Goal: Transaction & Acquisition: Purchase product/service

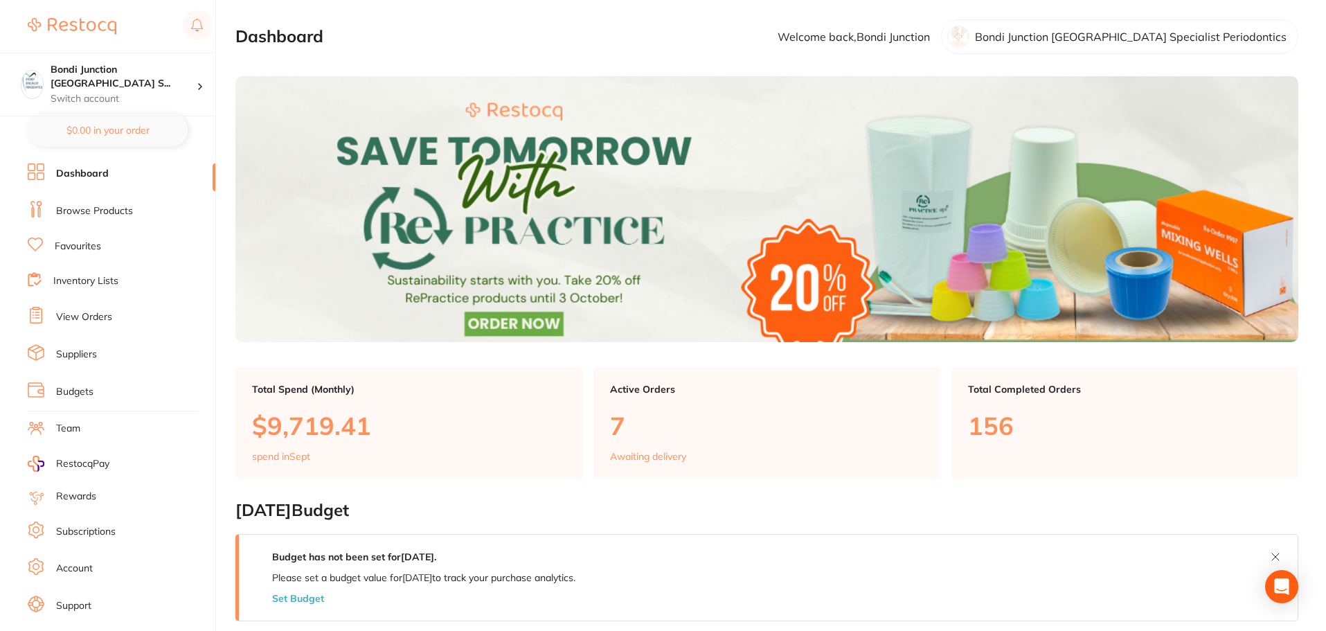
click at [88, 217] on li "Browse Products" at bounding box center [122, 211] width 188 height 21
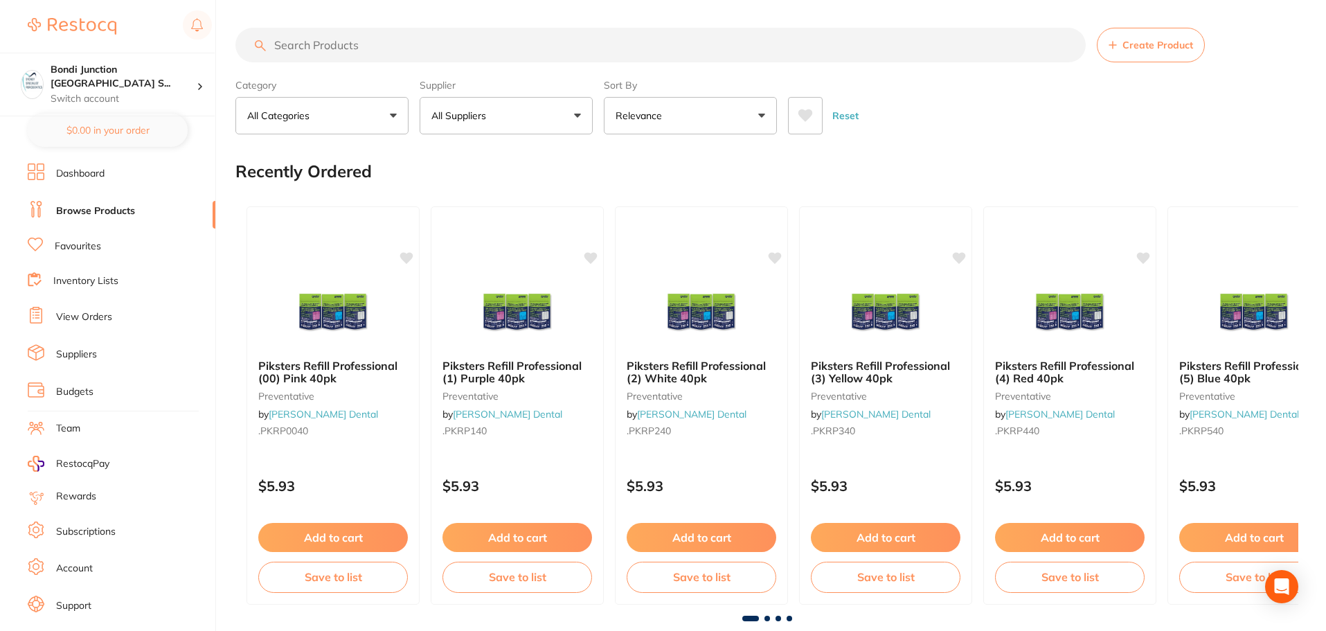
click at [332, 42] on input "search" at bounding box center [660, 45] width 851 height 35
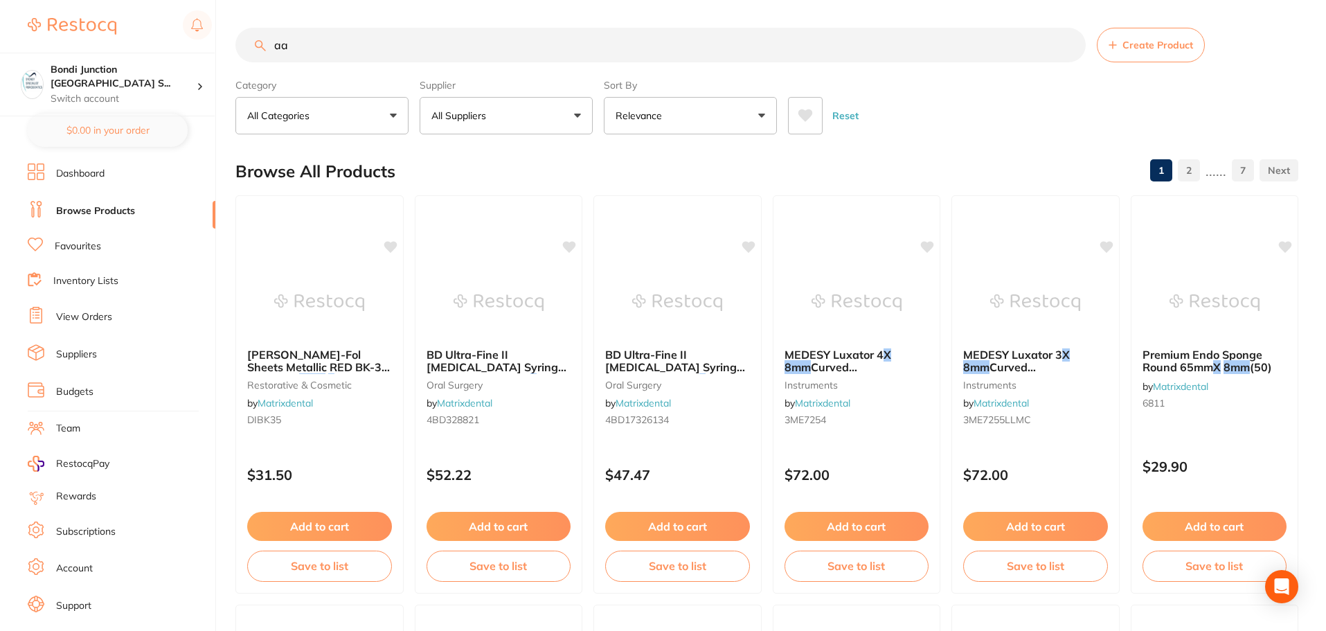
type input "a"
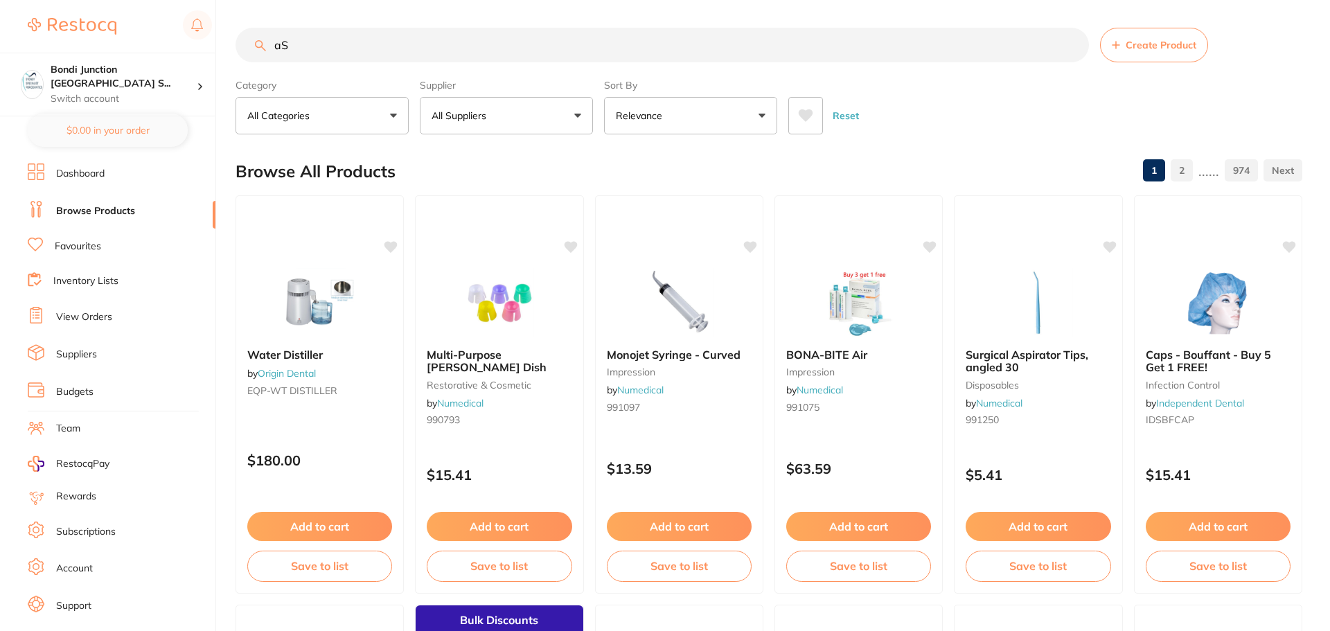
type input "a"
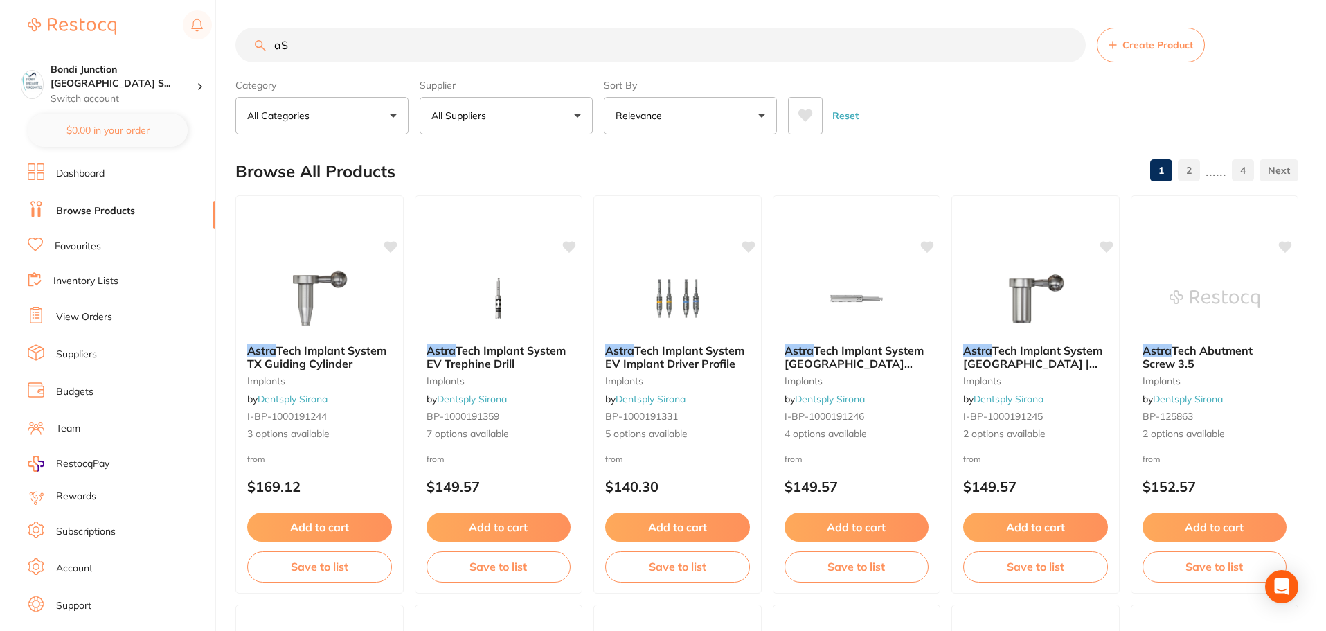
type input "a"
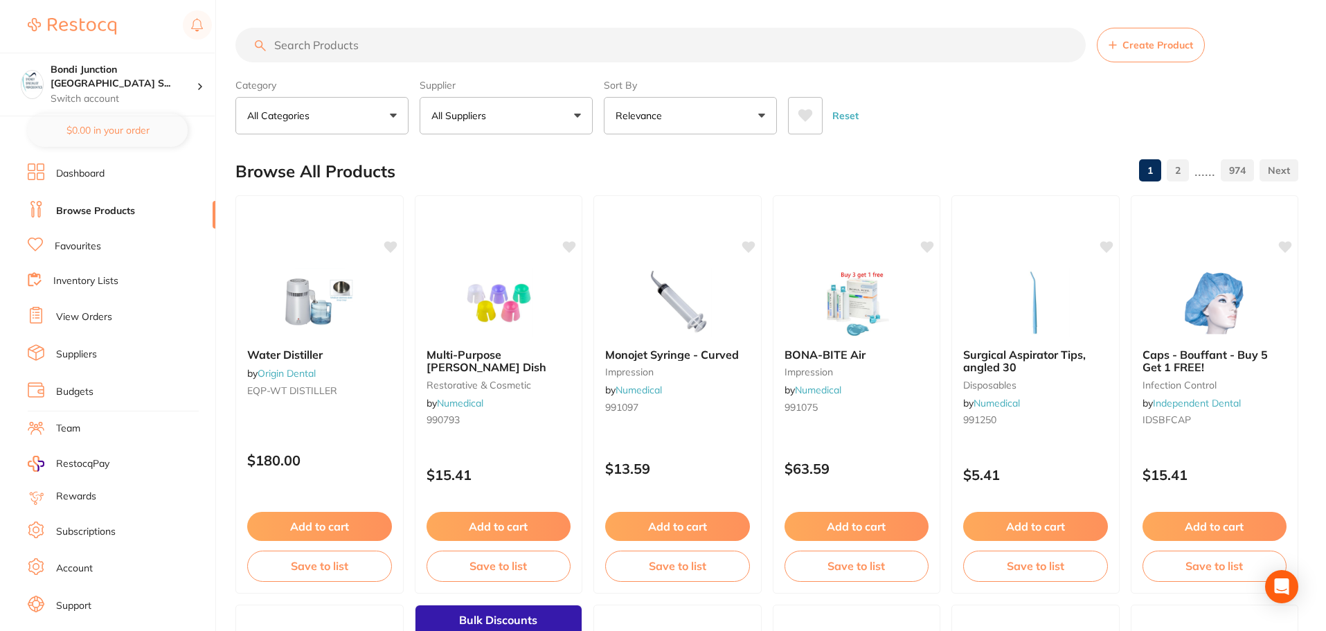
type input "a"
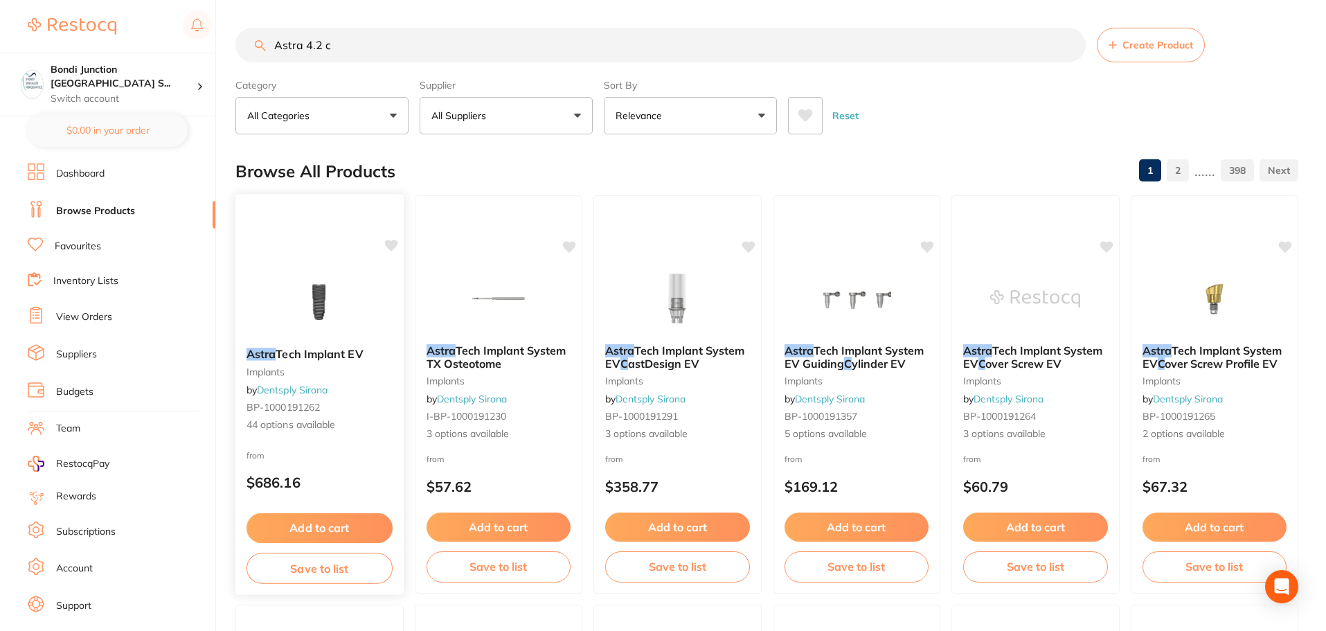
type input "Astra 4.2 c"
click at [303, 357] on span "Tech Implant EV" at bounding box center [319, 354] width 87 height 14
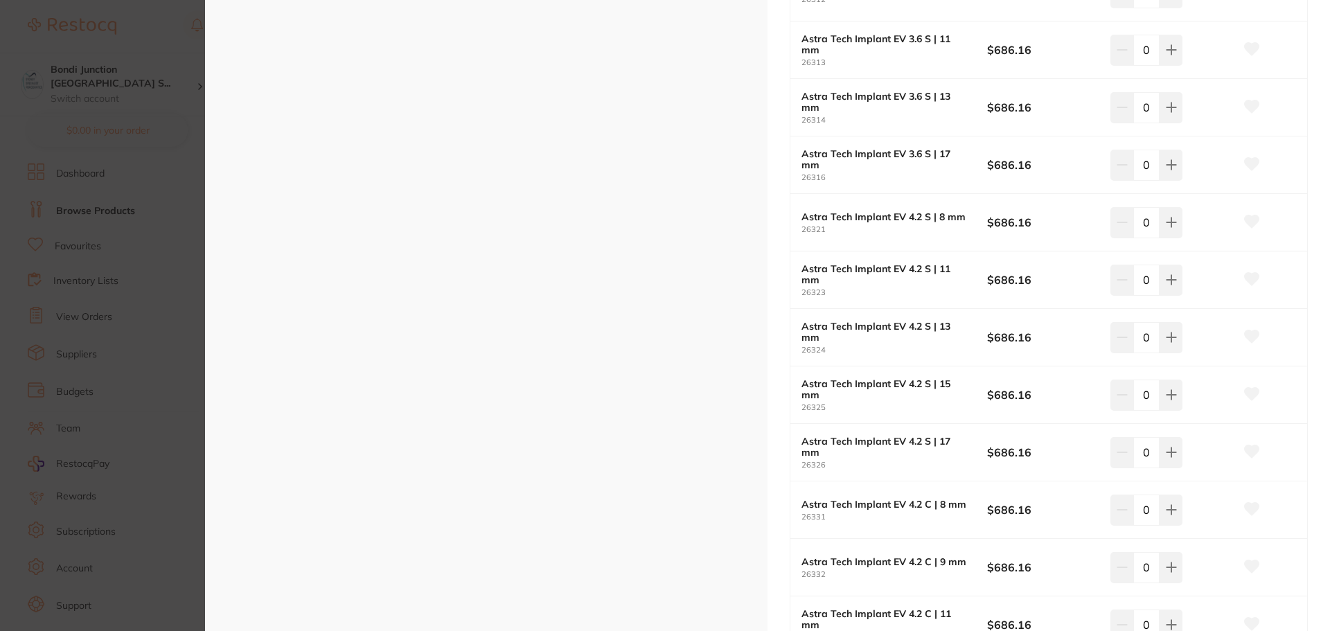
scroll to position [1593, 0]
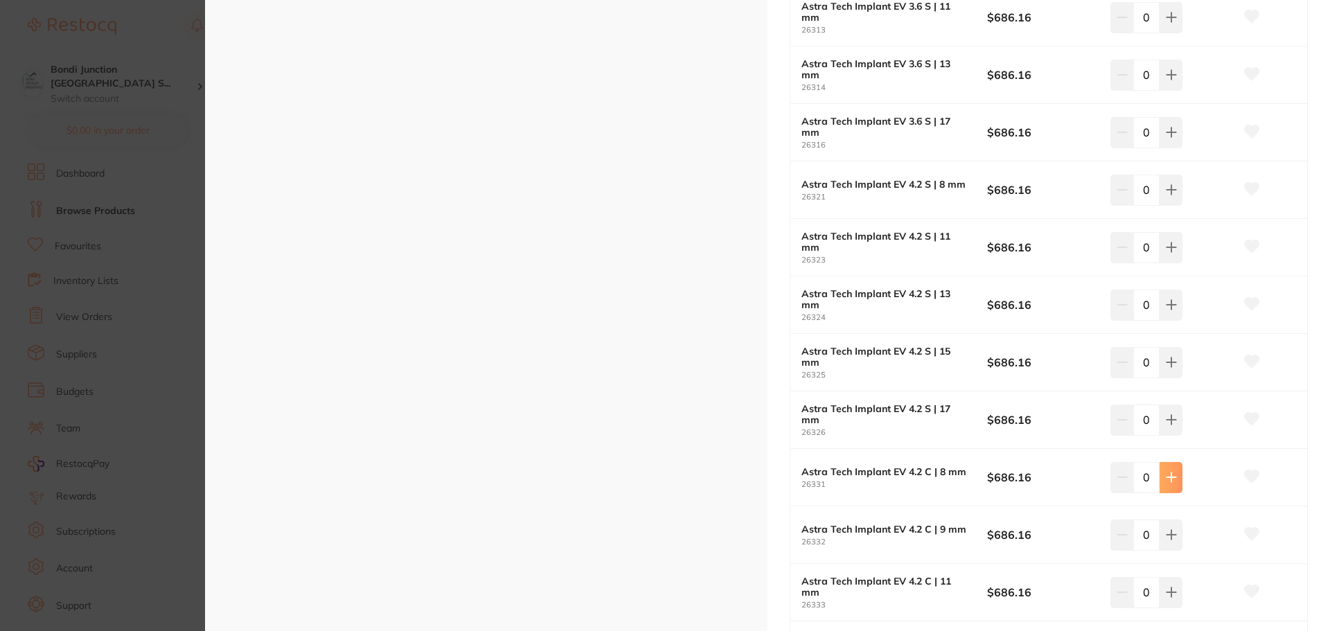
click at [1170, 484] on button at bounding box center [1170, 477] width 23 height 30
type input "1"
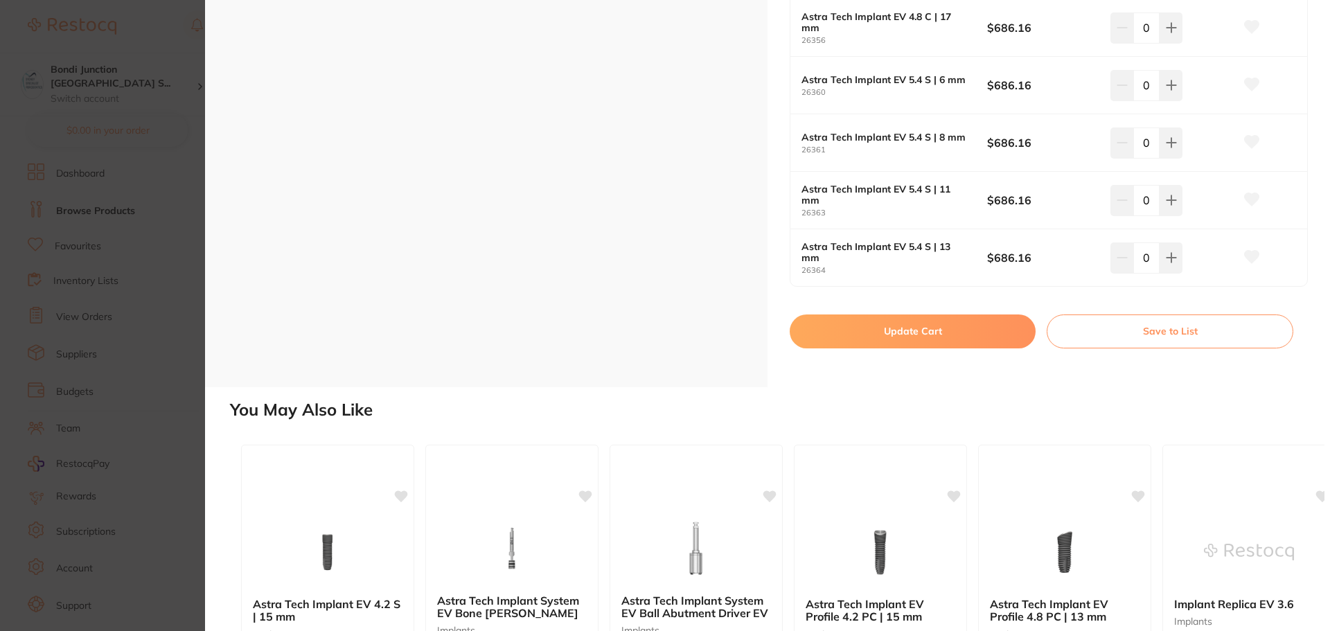
scroll to position [2788, 0]
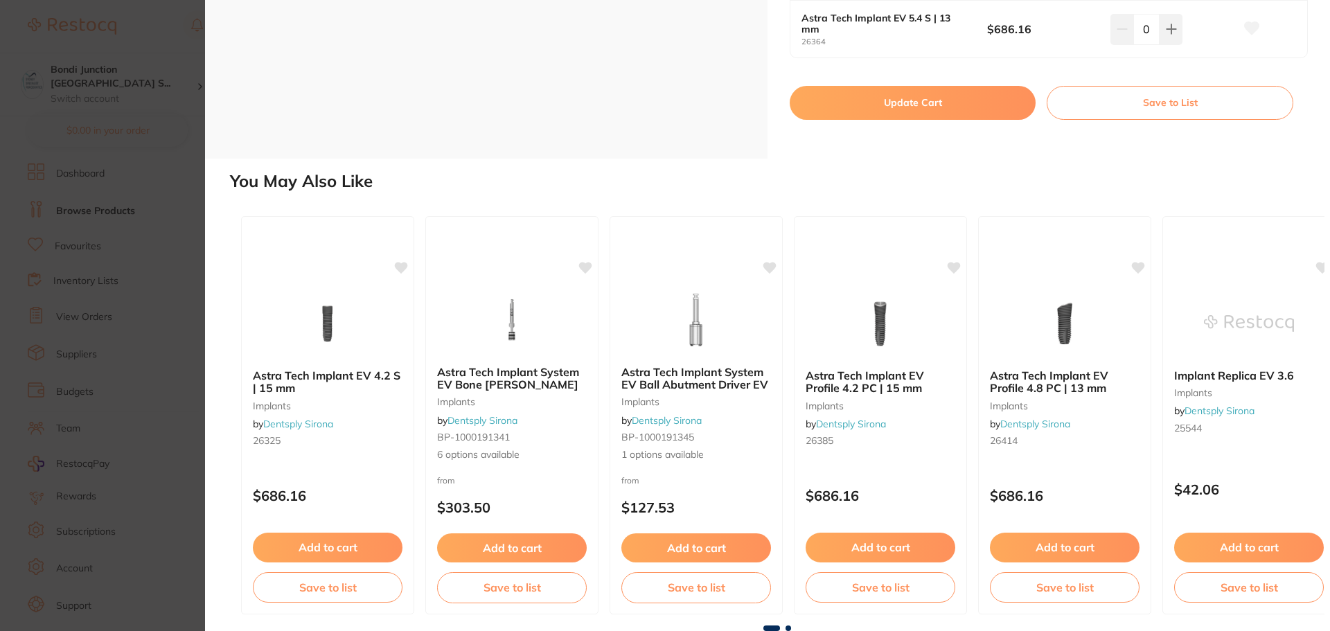
click at [920, 102] on button "Update Cart" at bounding box center [913, 102] width 246 height 33
checkbox input "false"
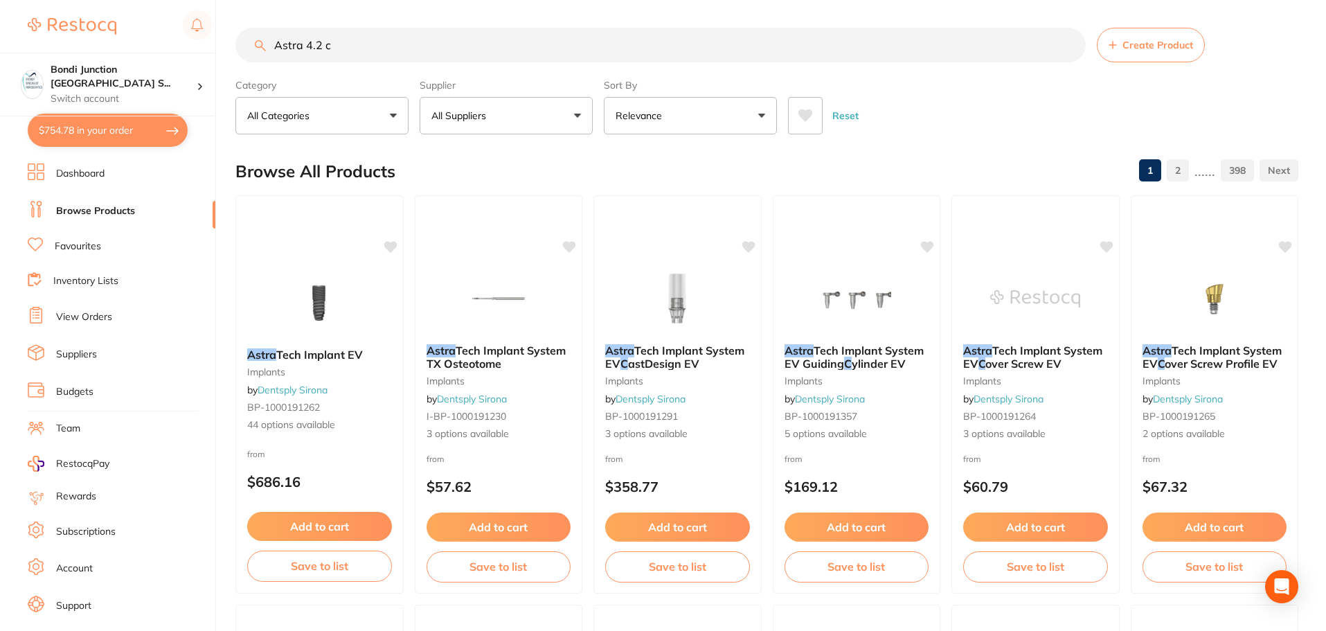
click at [364, 48] on input "Astra 4.2 c" at bounding box center [660, 45] width 851 height 35
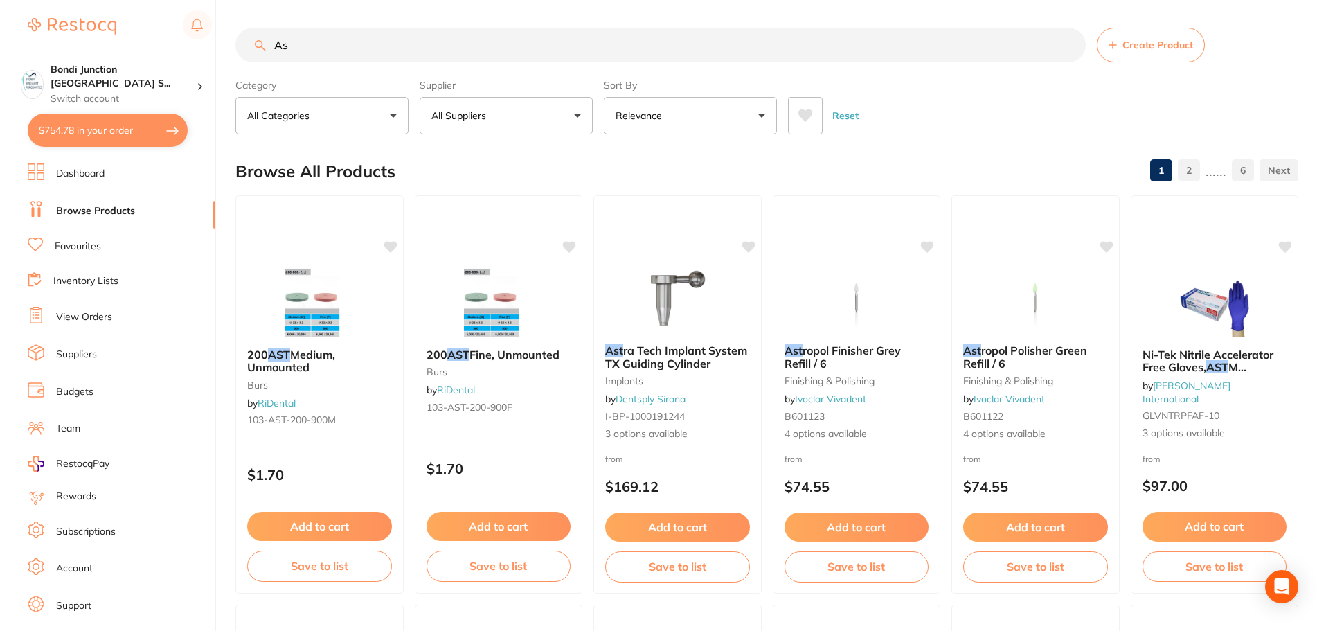
type input "A"
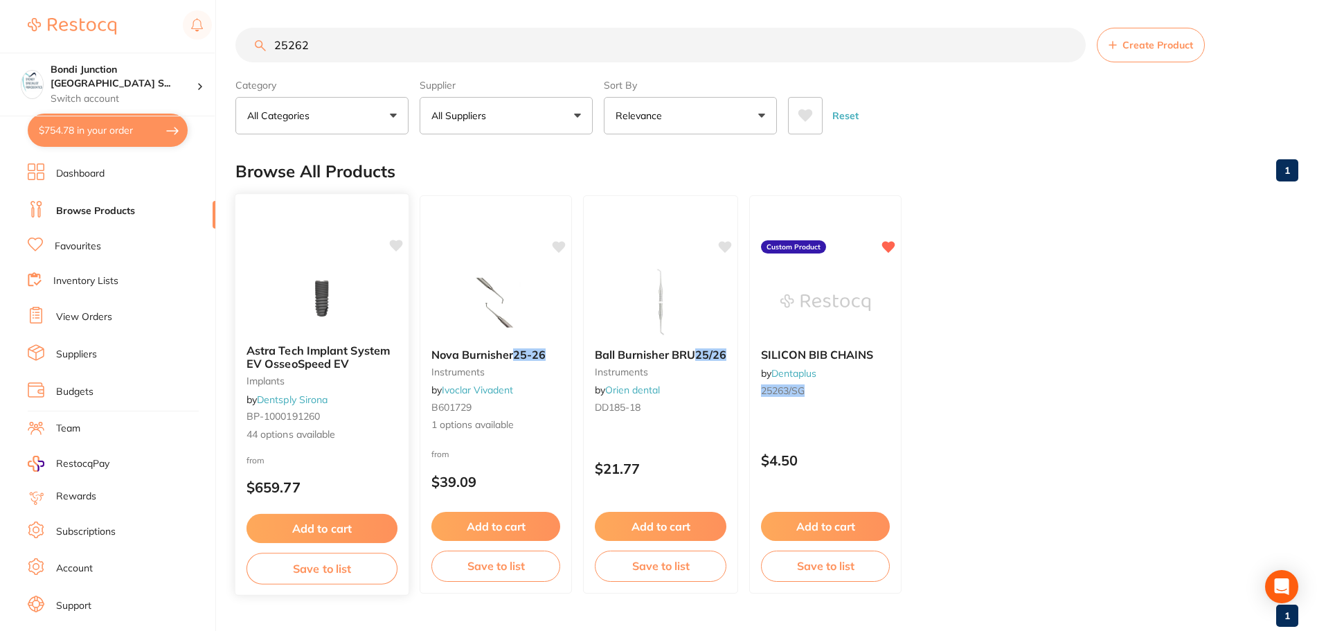
type input "25262"
click at [346, 357] on span "Astra Tech Implant System EV OsseoSpeed EV" at bounding box center [318, 357] width 143 height 27
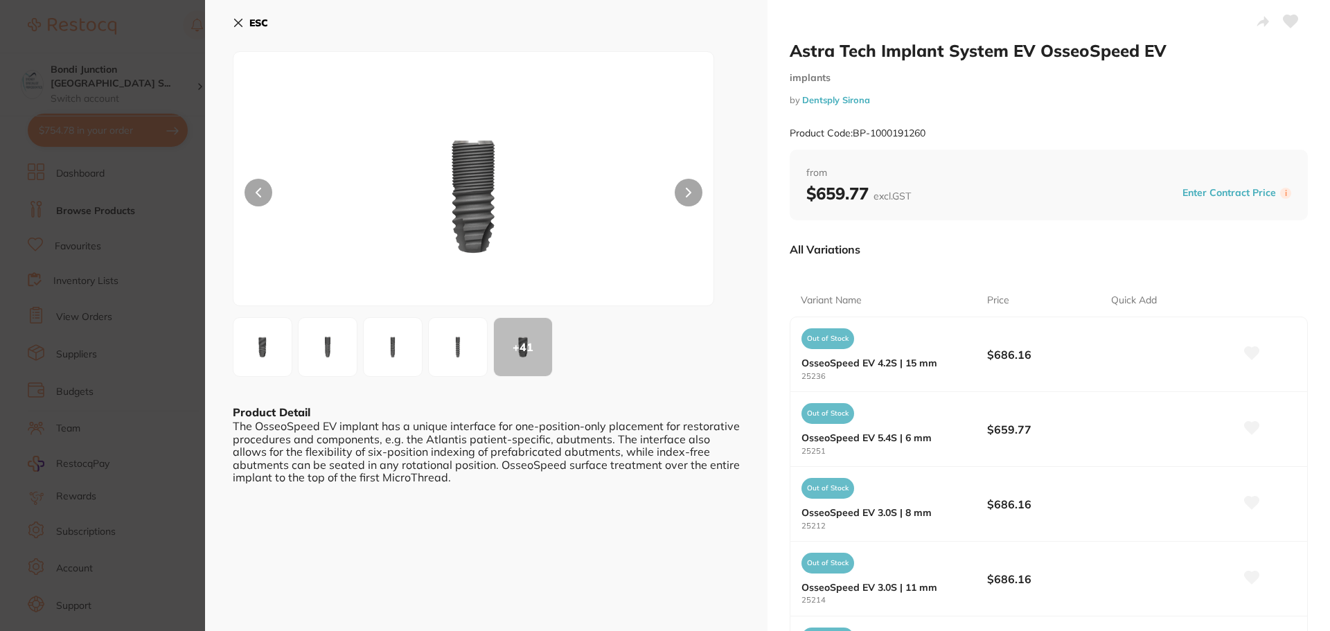
click at [233, 21] on icon at bounding box center [238, 22] width 11 height 11
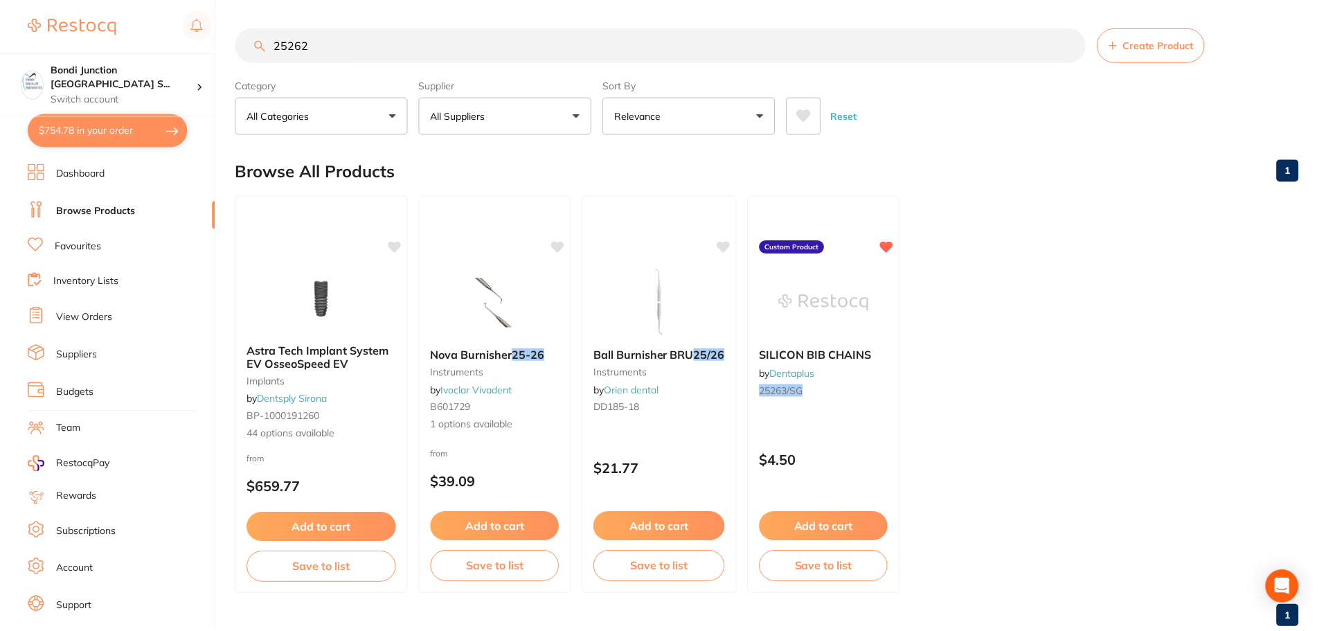
scroll to position [1, 0]
click at [148, 130] on button "$754.78 in your order" at bounding box center [108, 130] width 160 height 33
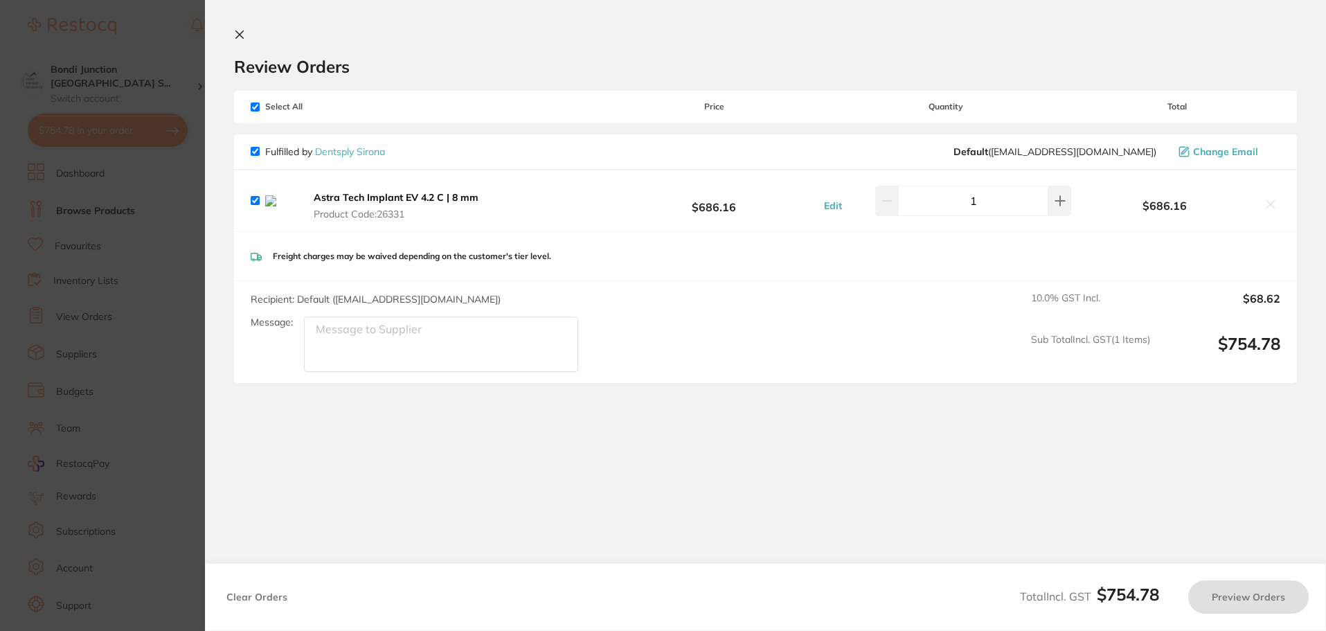
checkbox input "true"
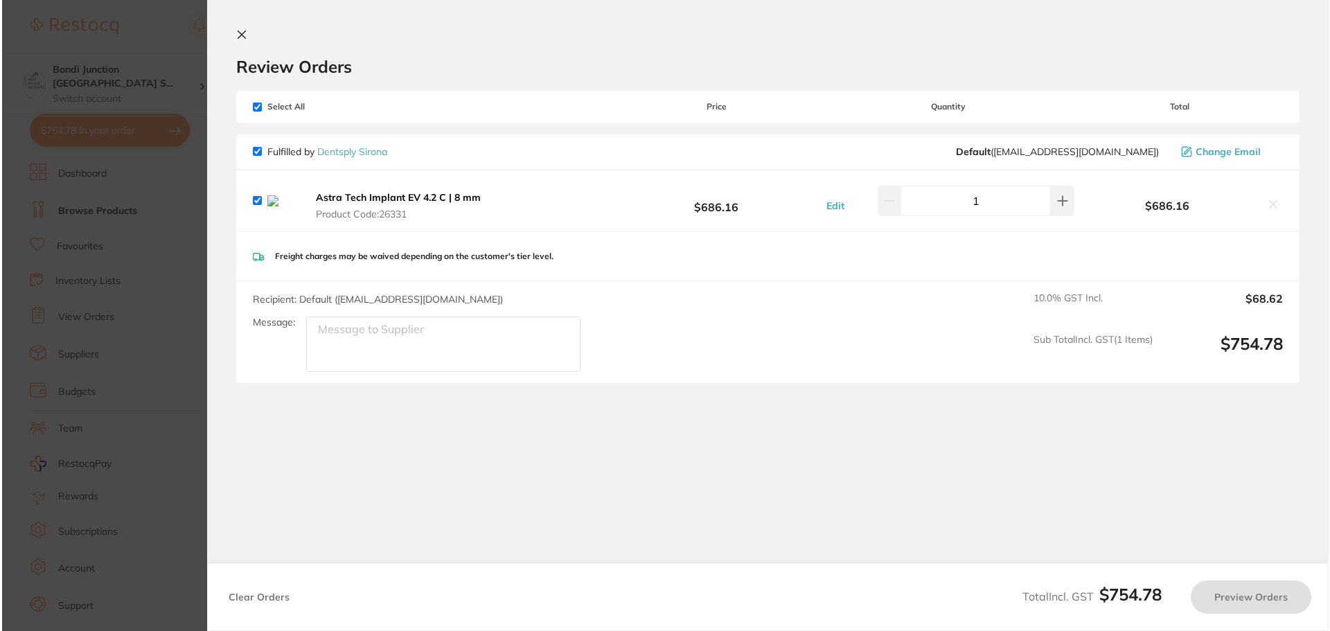
scroll to position [0, 0]
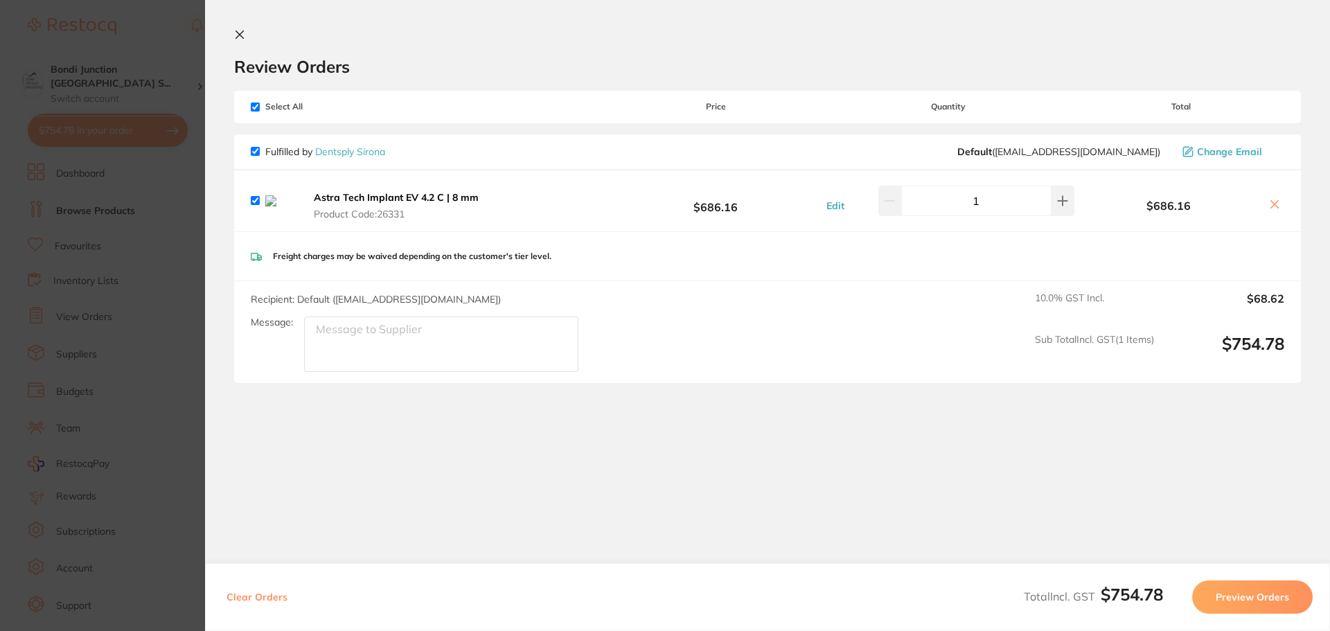
click at [1276, 208] on icon at bounding box center [1274, 204] width 11 height 11
click at [1276, 208] on button at bounding box center [1274, 205] width 19 height 15
click at [1272, 206] on icon at bounding box center [1275, 205] width 8 height 8
checkbox input "false"
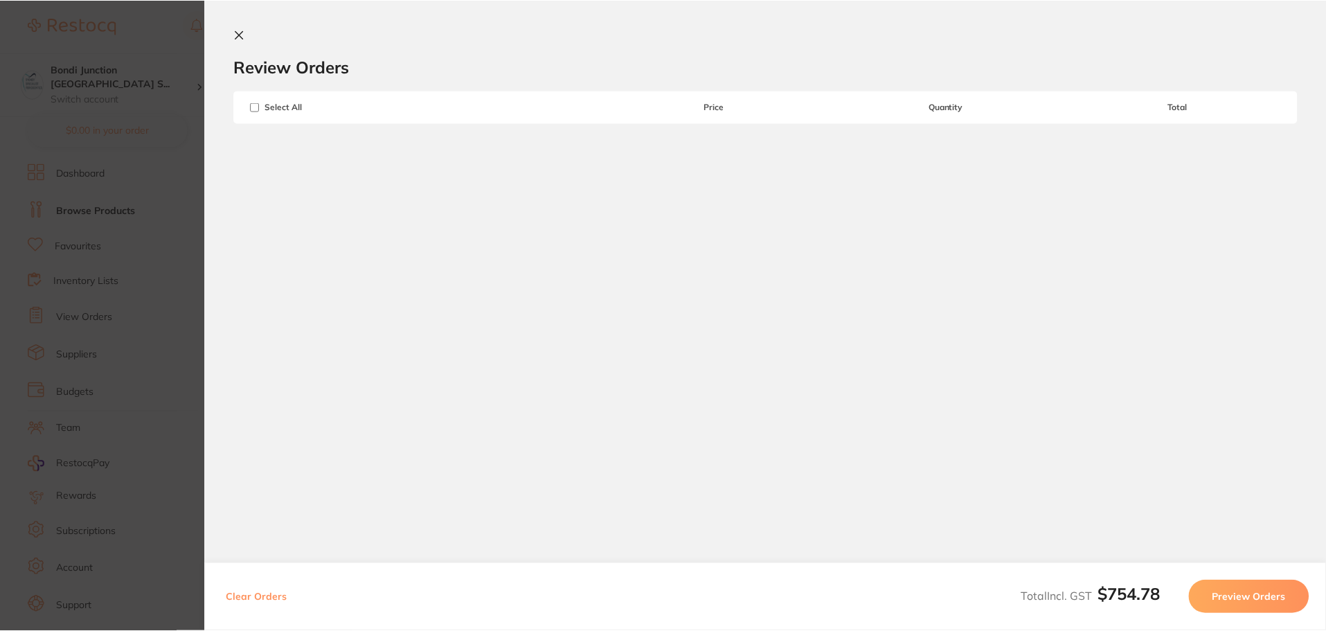
scroll to position [1, 0]
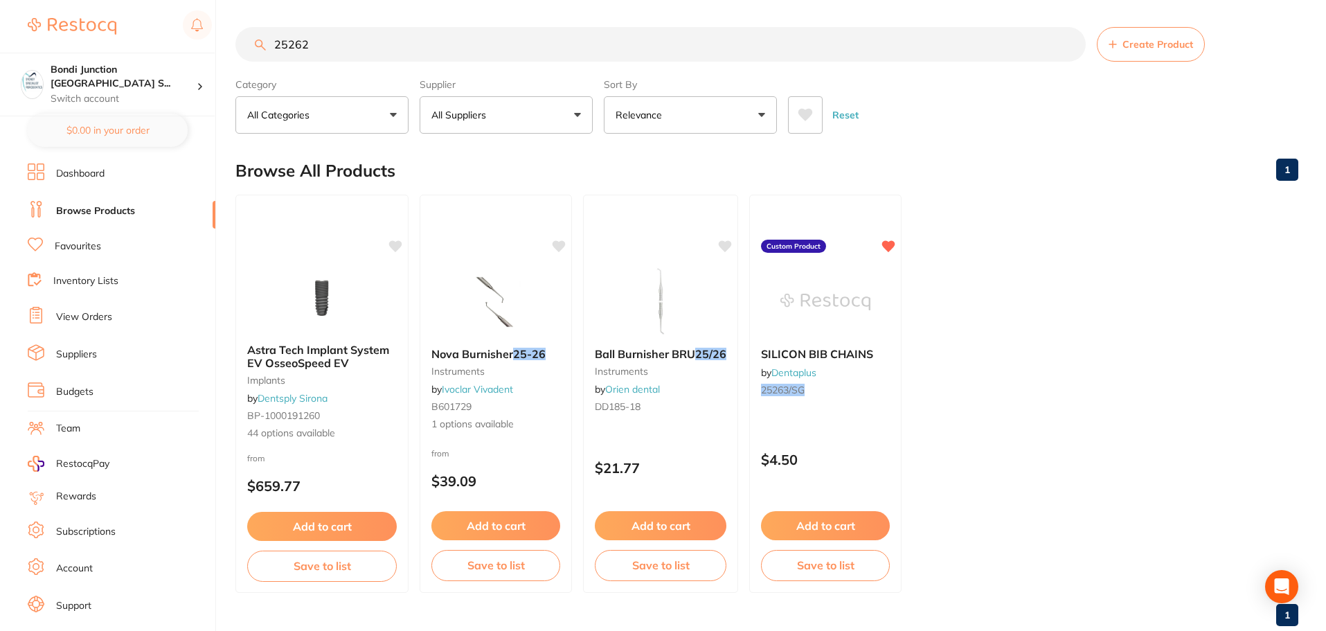
click at [310, 41] on input "25262" at bounding box center [660, 44] width 851 height 35
type input "2"
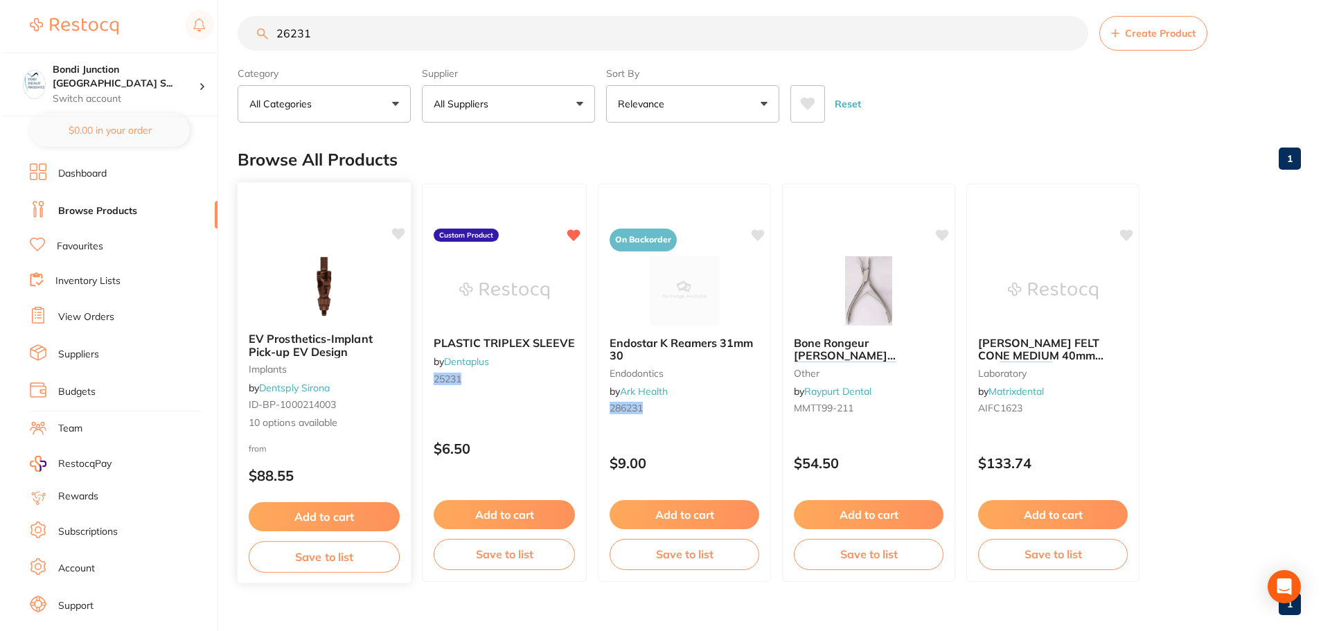
scroll to position [0, 0]
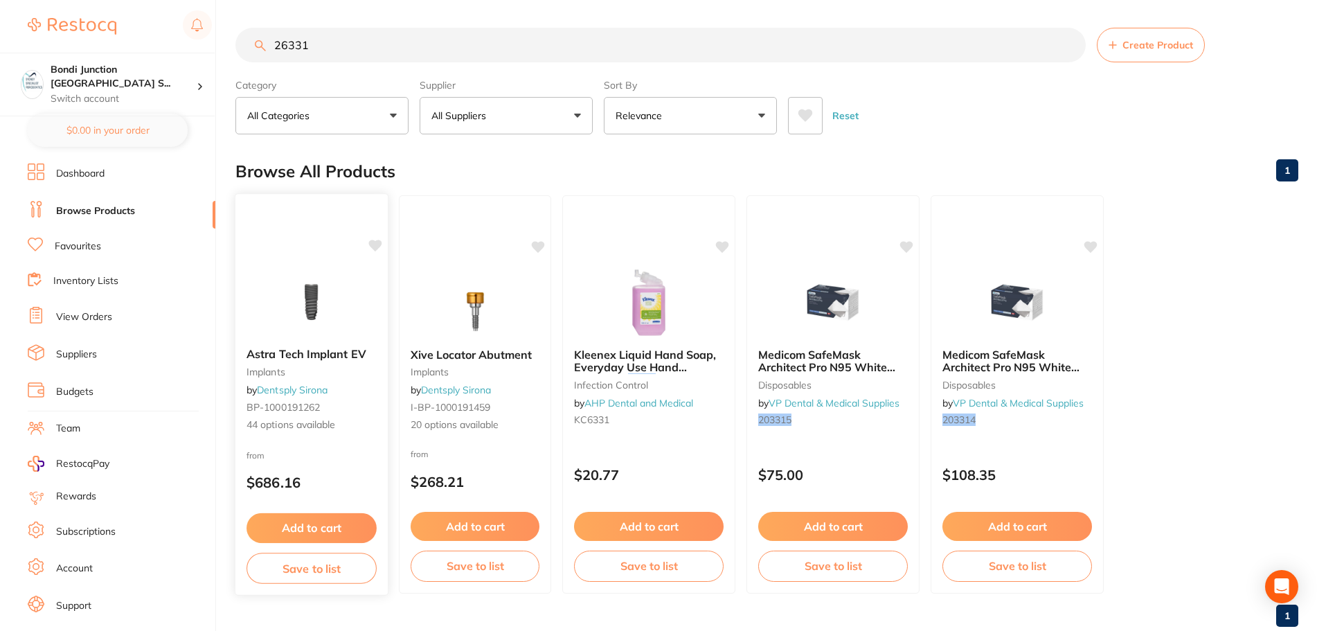
type input "26331"
click at [284, 358] on span "Astra Tech Implant EV" at bounding box center [306, 355] width 118 height 14
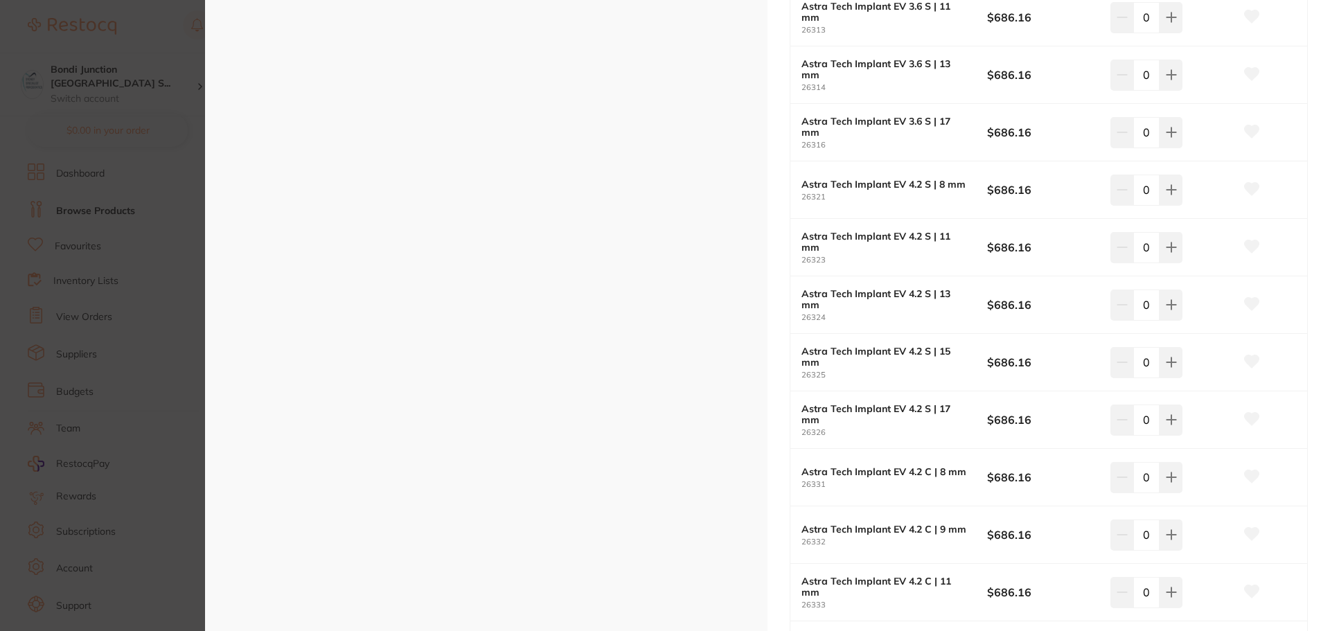
scroll to position [1662, 0]
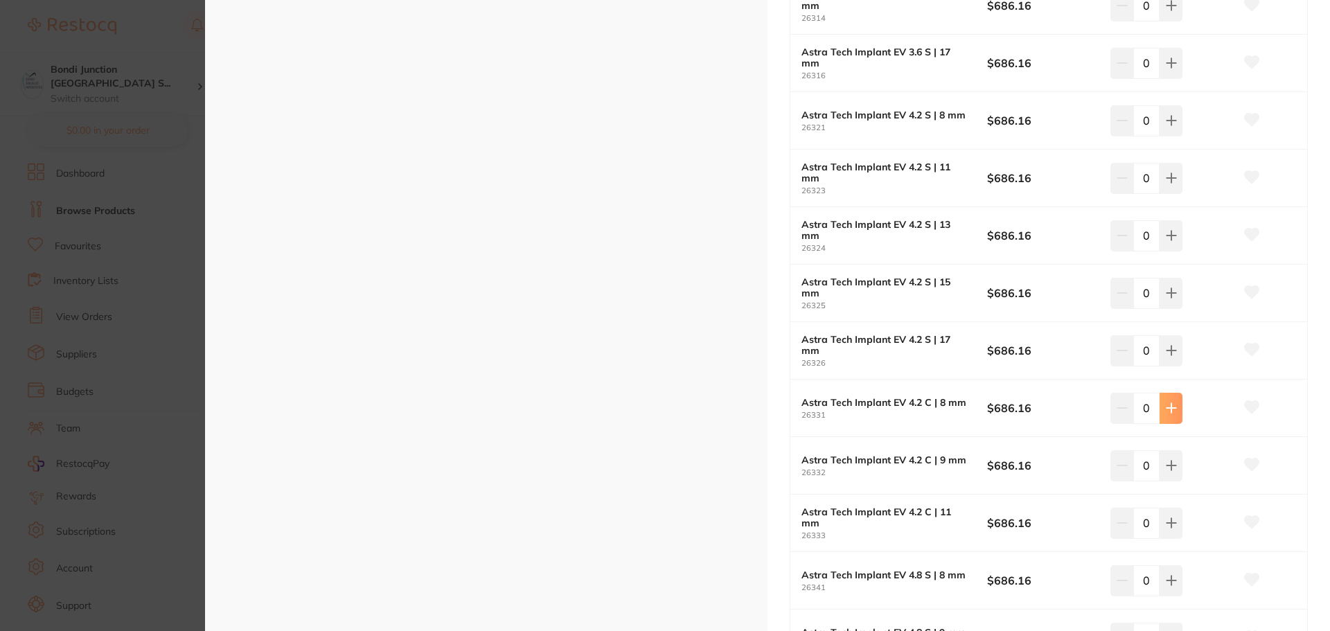
click at [1169, 405] on icon at bounding box center [1171, 407] width 11 height 11
type input "1"
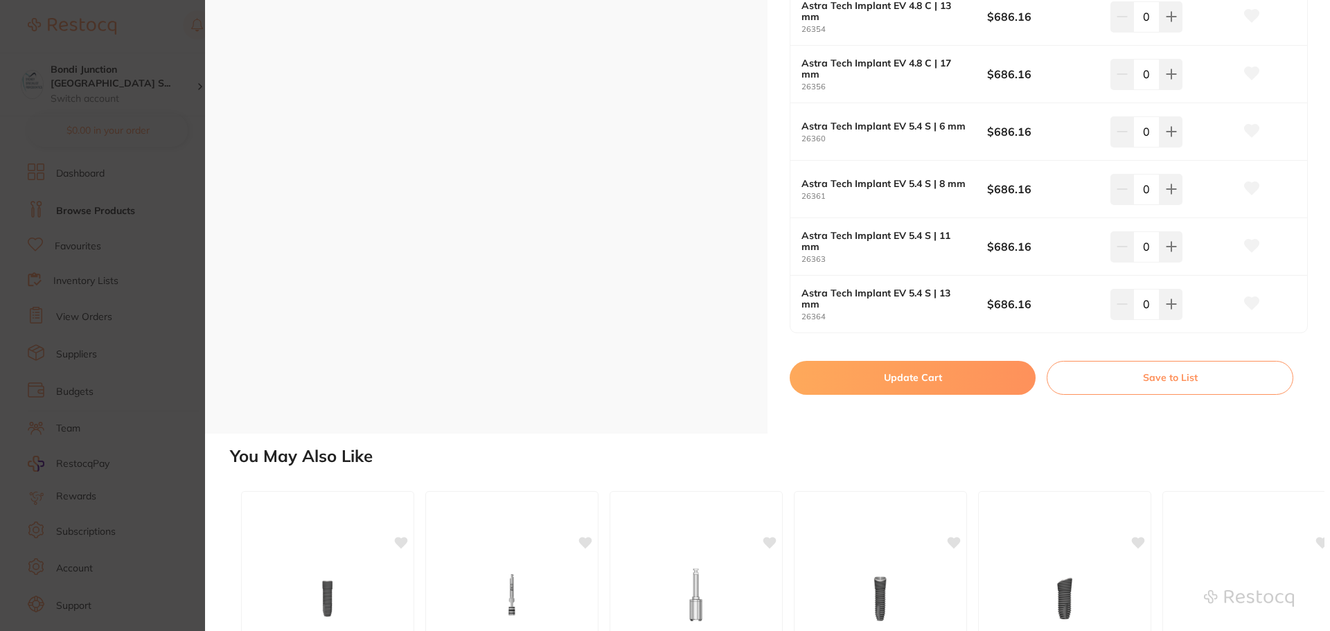
scroll to position [2373, 0]
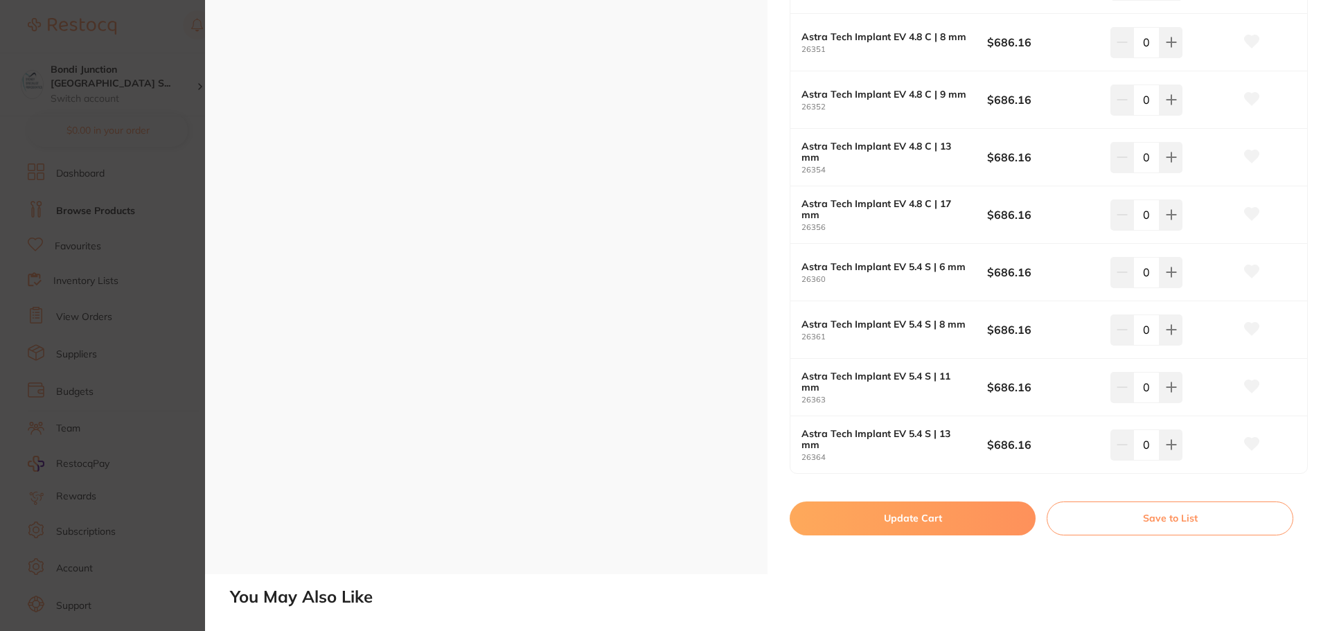
click at [929, 520] on button "Update Cart" at bounding box center [913, 517] width 246 height 33
checkbox input "true"
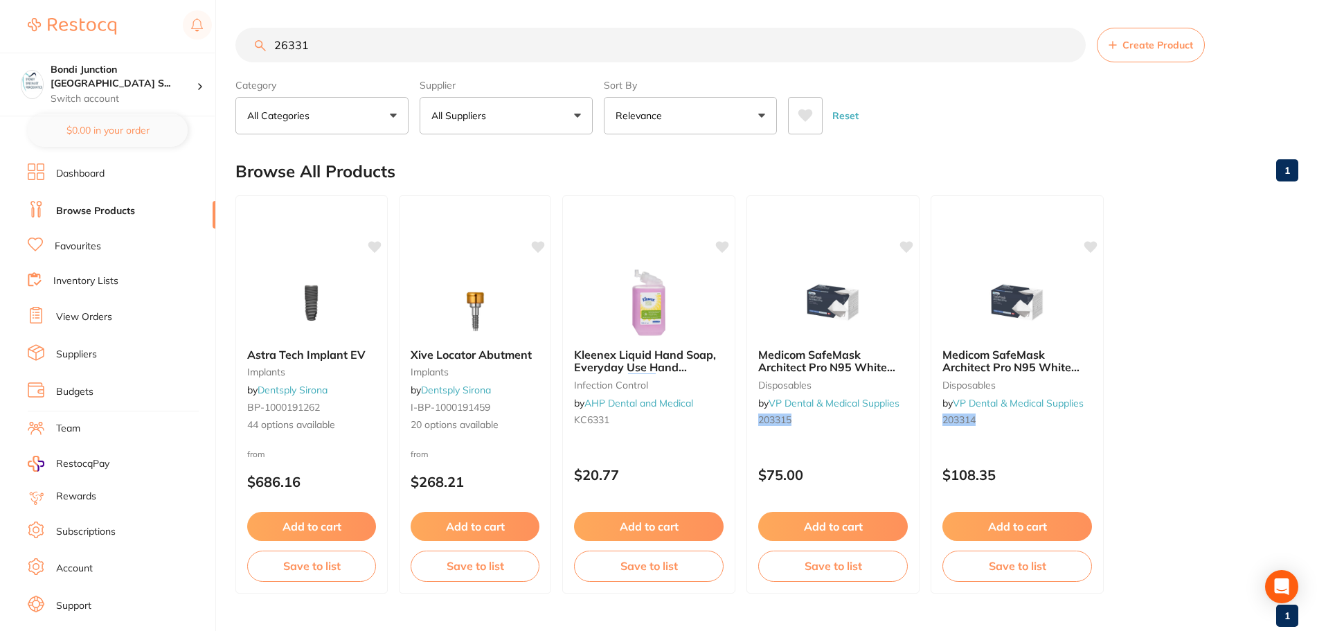
click at [1285, 614] on link "1" at bounding box center [1287, 616] width 22 height 28
click at [1288, 595] on div "Open Intercom Messenger" at bounding box center [1282, 587] width 37 height 37
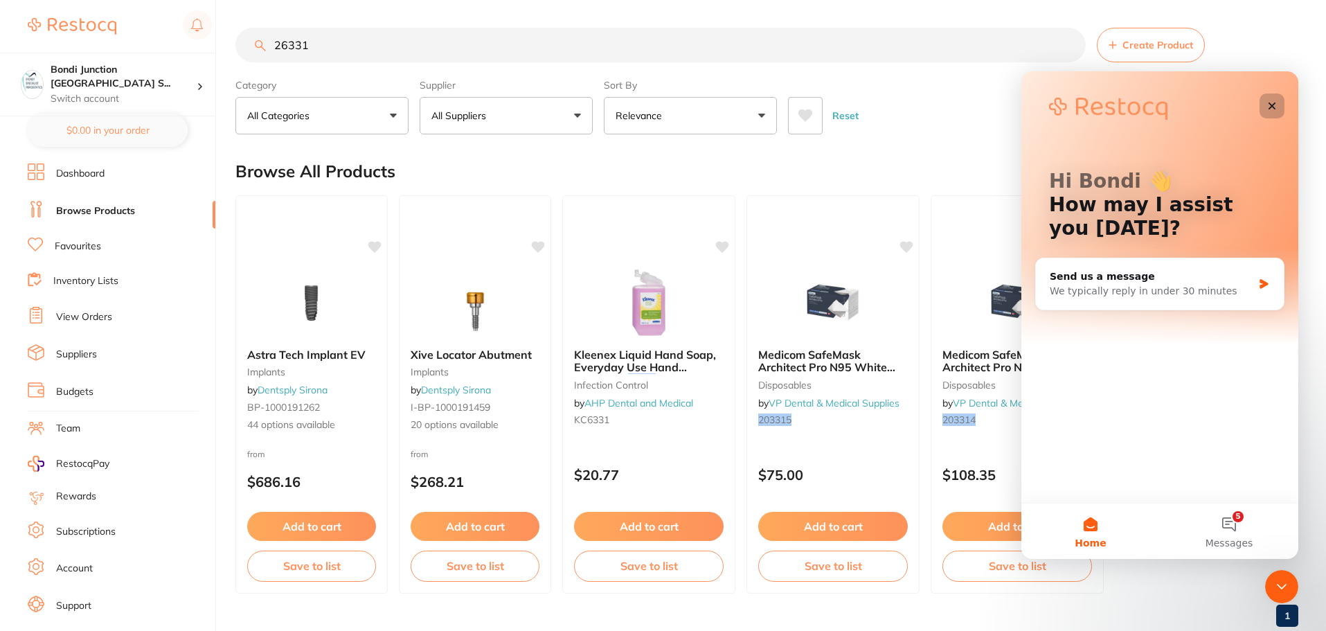
click at [1271, 108] on icon "Close" at bounding box center [1273, 107] width 8 height 8
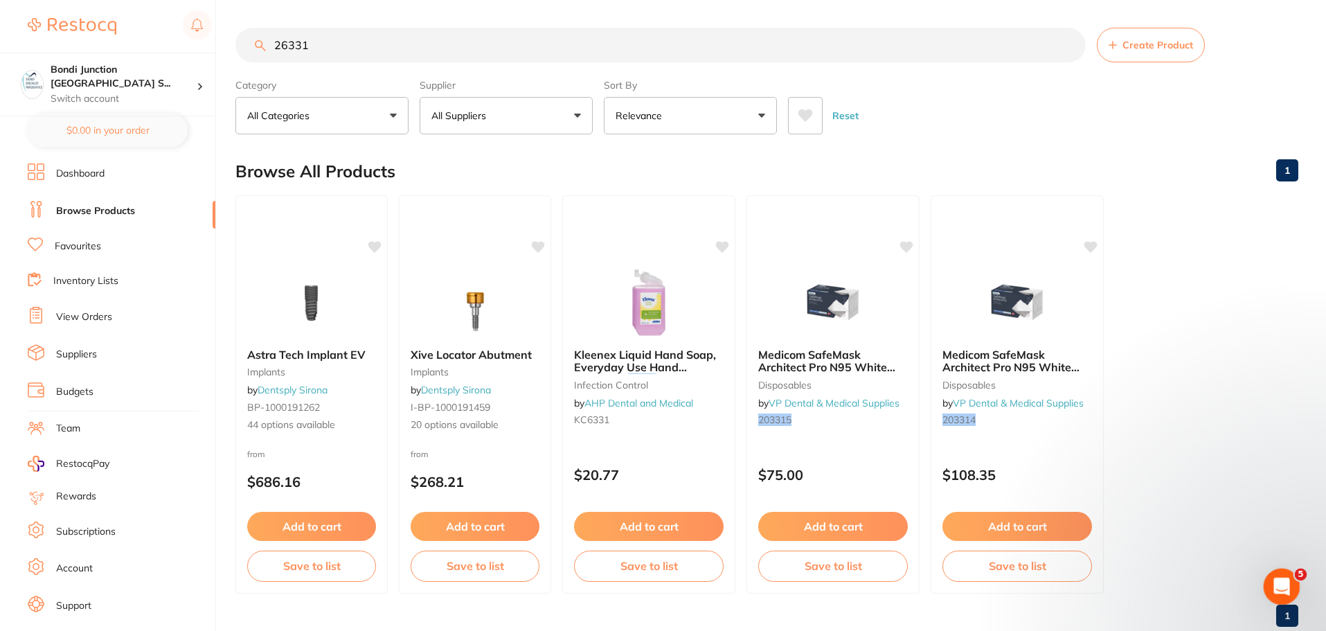
click at [1289, 576] on div "Open Intercom Messenger" at bounding box center [1280, 585] width 46 height 46
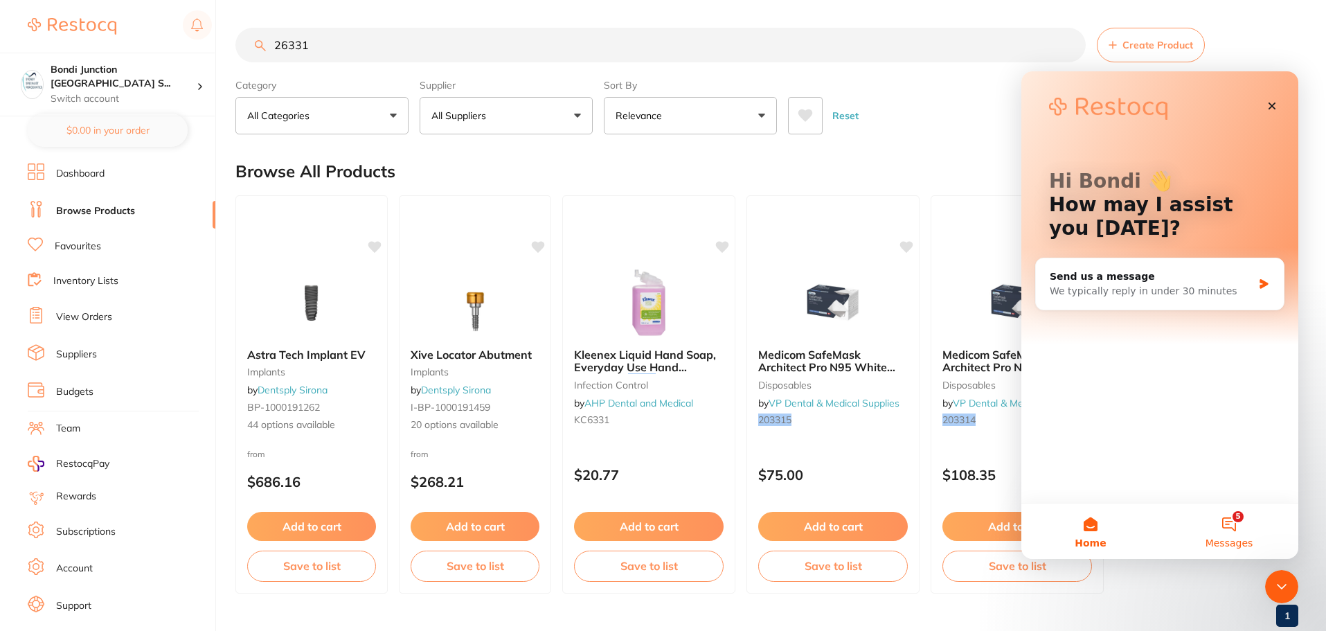
click at [1225, 519] on button "5 Messages" at bounding box center [1229, 531] width 139 height 55
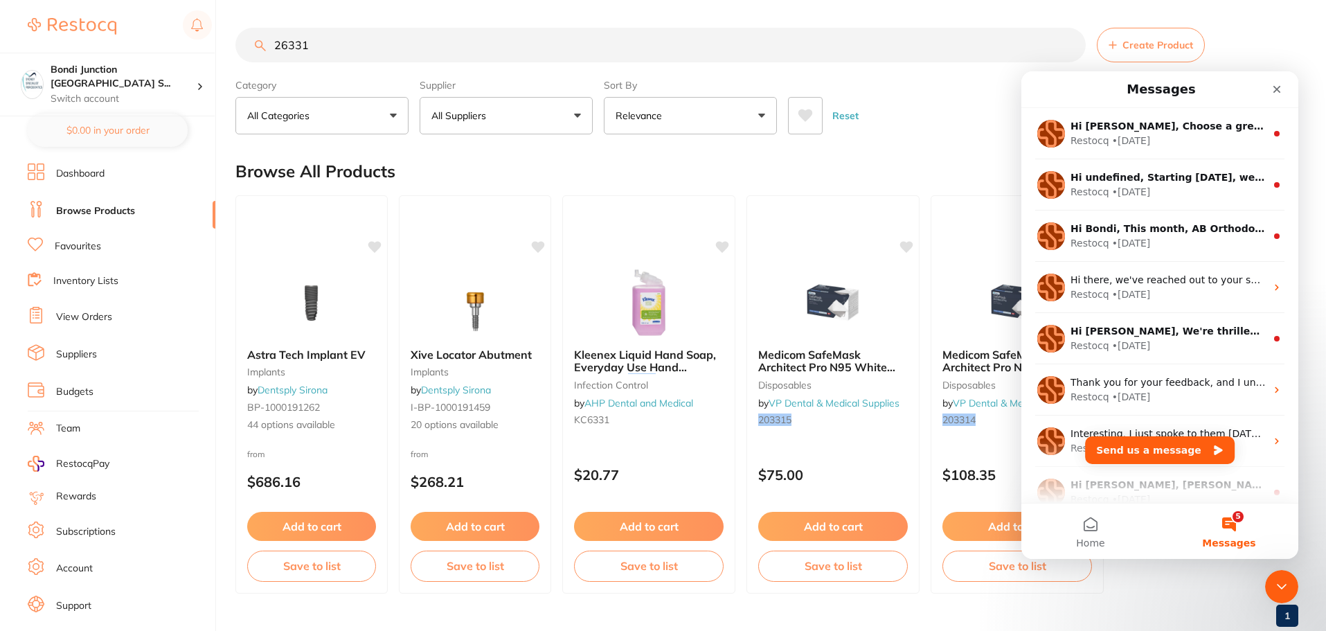
click at [1235, 591] on ul "Astra Tech Implant EV implants by Dentsply Sirona BP-1000191262 44 options avai…" at bounding box center [766, 394] width 1063 height 398
click at [1274, 89] on icon "Close" at bounding box center [1277, 89] width 11 height 11
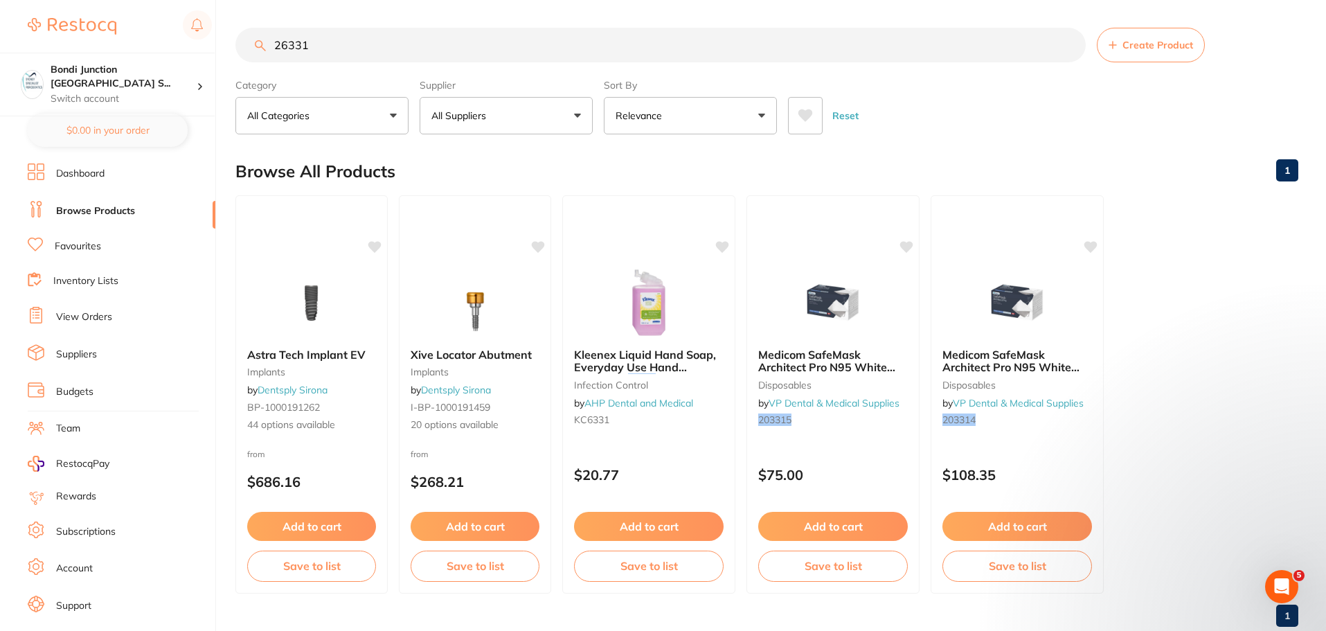
click at [336, 41] on input "26331" at bounding box center [660, 45] width 851 height 35
type input "2"
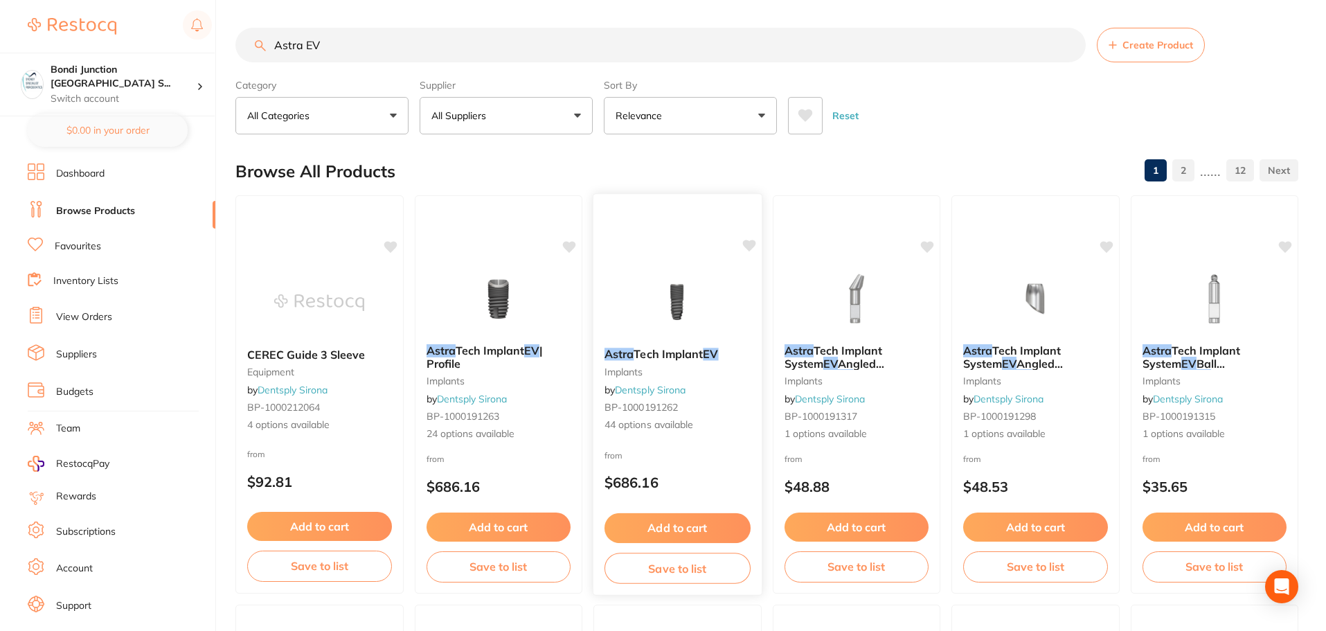
type input "Astra EV"
click at [664, 348] on span "Tech Implant" at bounding box center [668, 354] width 69 height 14
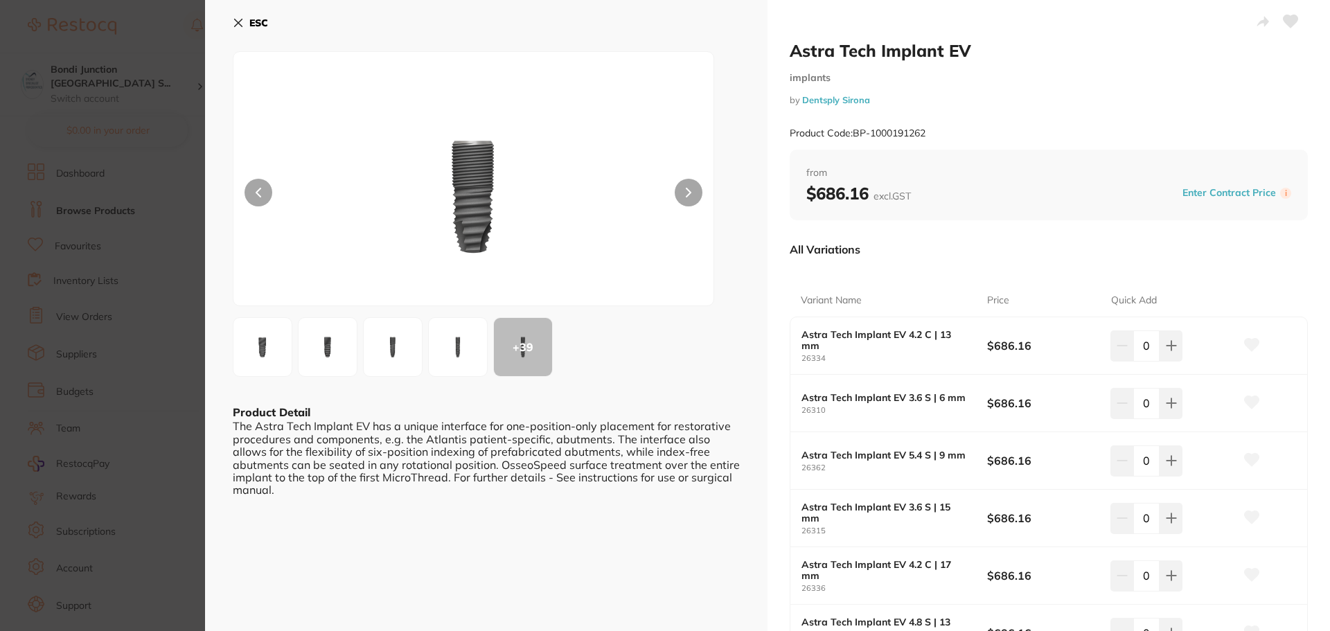
click at [238, 24] on icon at bounding box center [239, 23] width 8 height 8
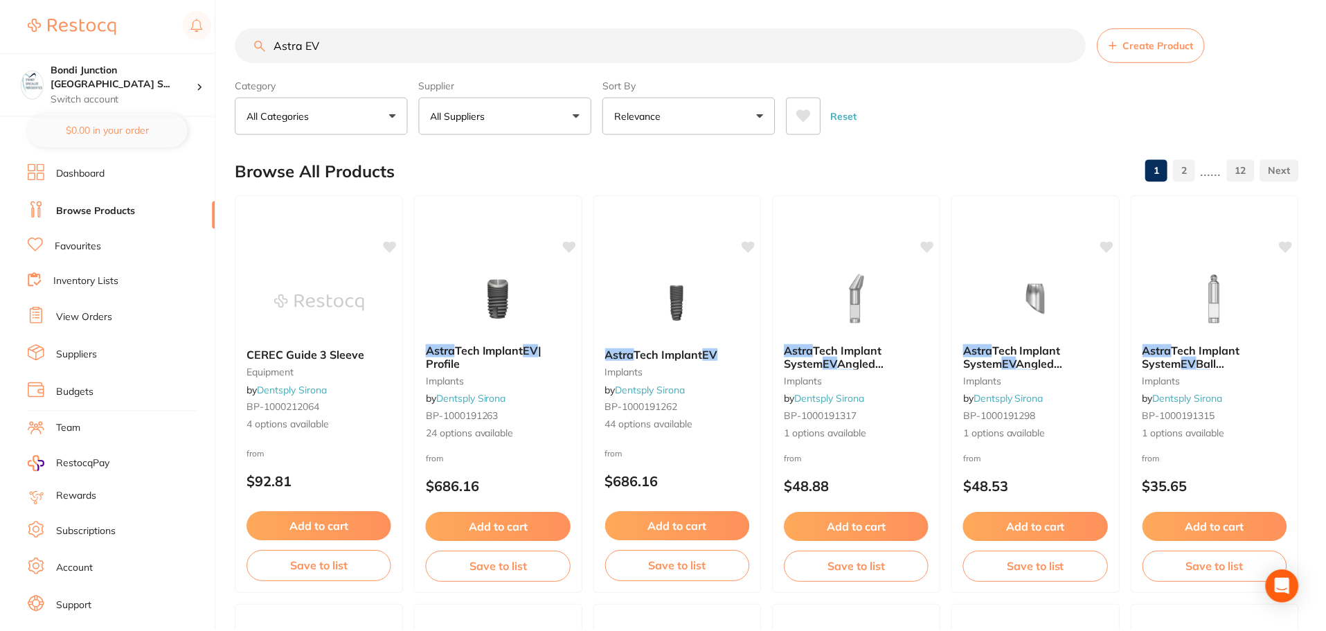
scroll to position [1, 0]
click at [83, 316] on link "View Orders" at bounding box center [84, 317] width 56 height 14
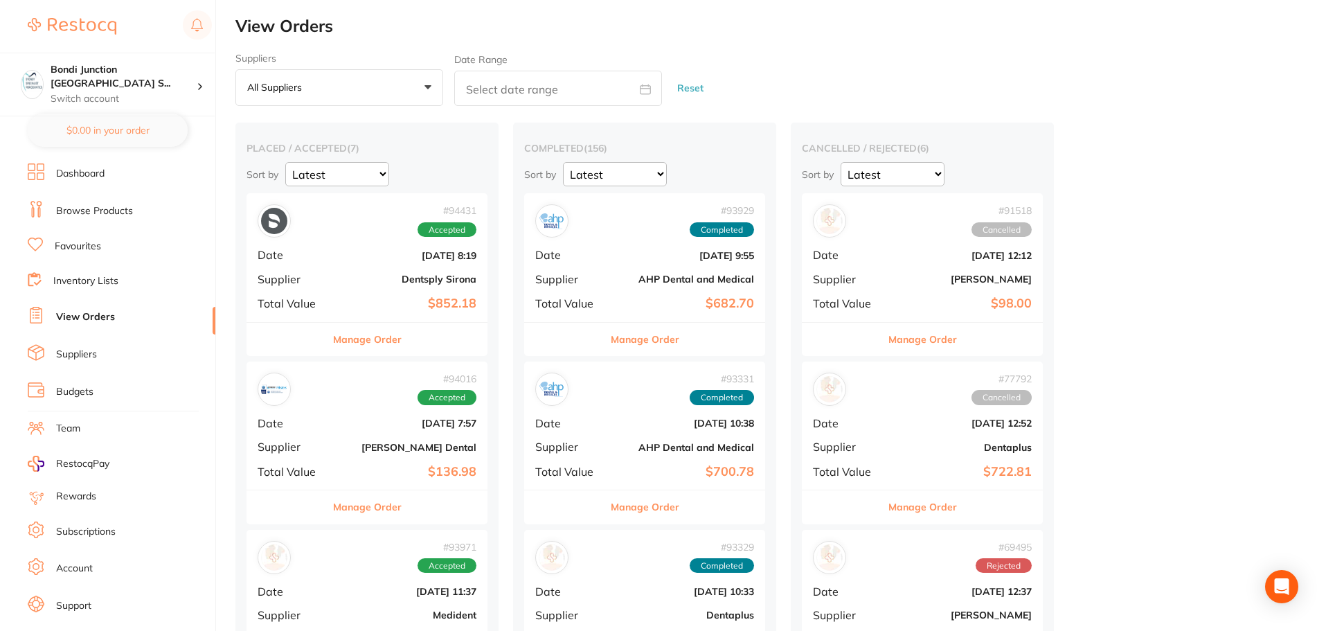
click at [357, 340] on button "Manage Order" at bounding box center [367, 339] width 69 height 33
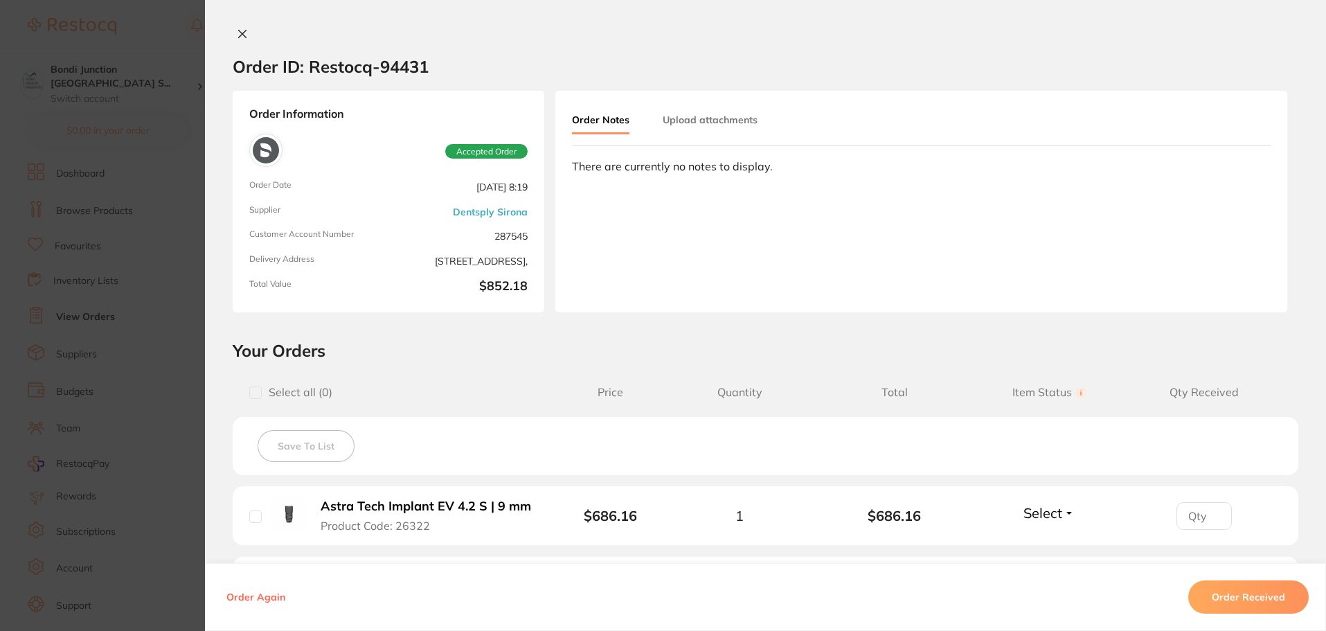
click at [240, 33] on icon at bounding box center [243, 34] width 8 height 8
